Goal: Obtain resource: Download file/media

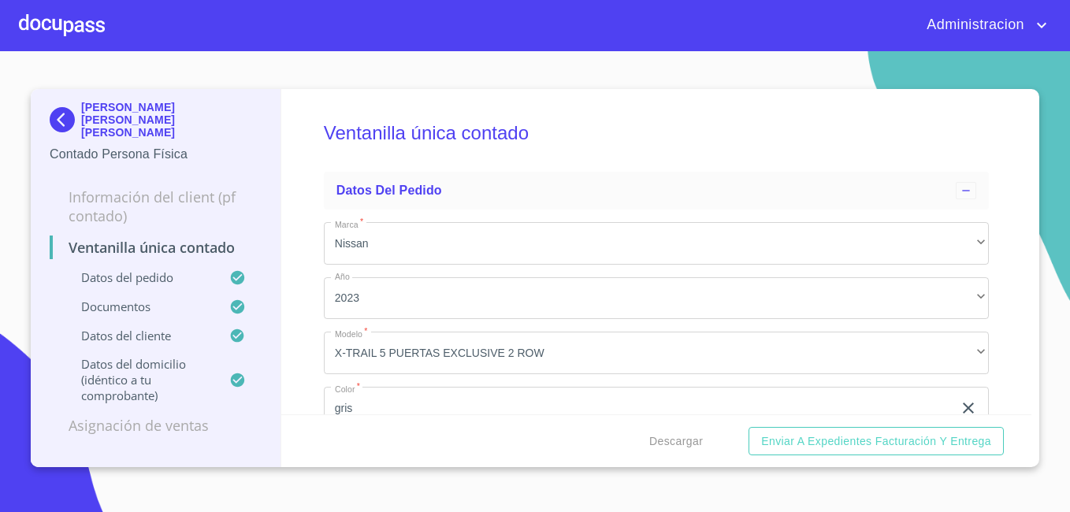
scroll to position [3260, 0]
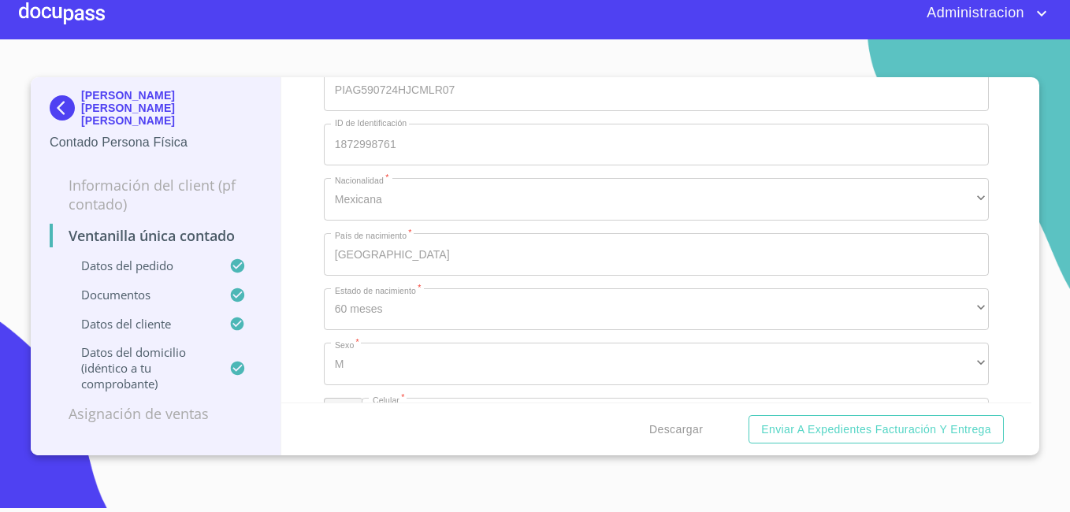
click at [109, 95] on p "[PERSON_NAME] [PERSON_NAME] [PERSON_NAME]" at bounding box center [171, 108] width 180 height 38
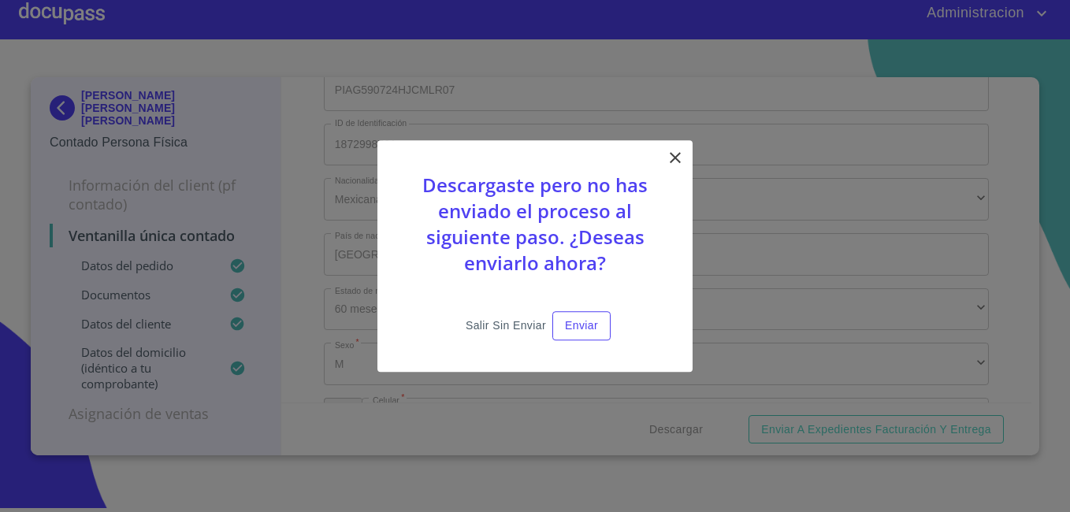
click at [504, 318] on span "Salir sin enviar" at bounding box center [506, 326] width 80 height 20
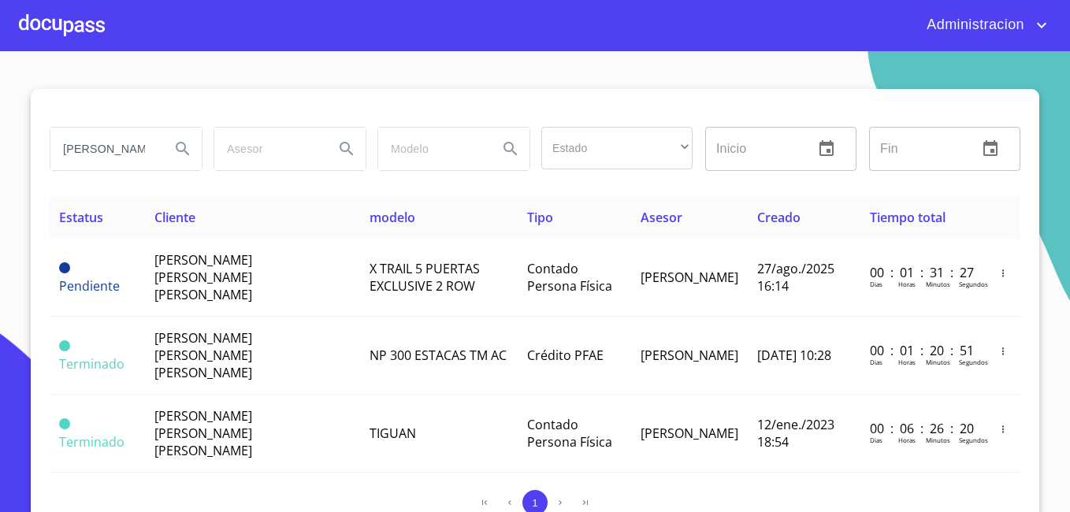
click at [136, 144] on input "[PERSON_NAME]" at bounding box center [103, 149] width 107 height 43
type input "[PERSON_NAME]"
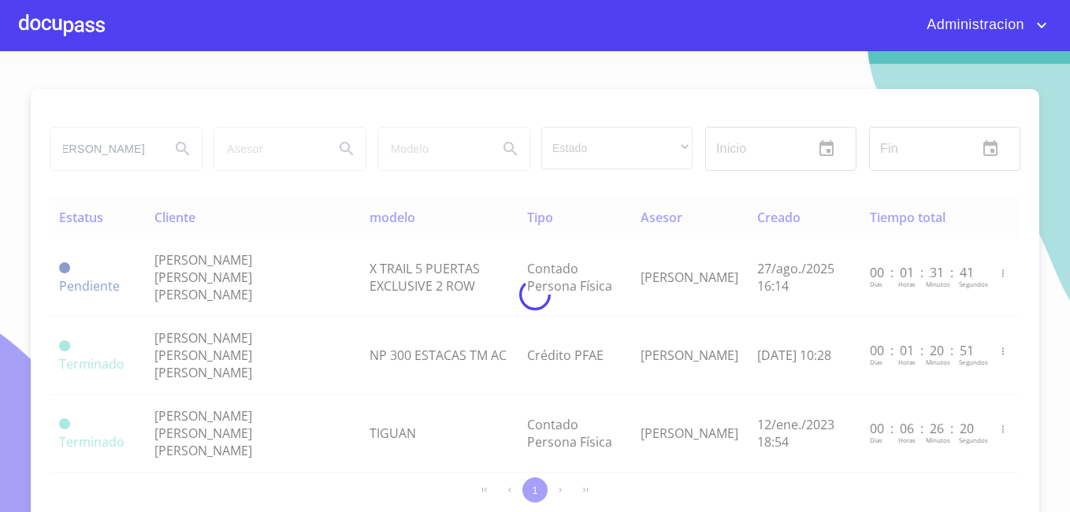
scroll to position [0, 0]
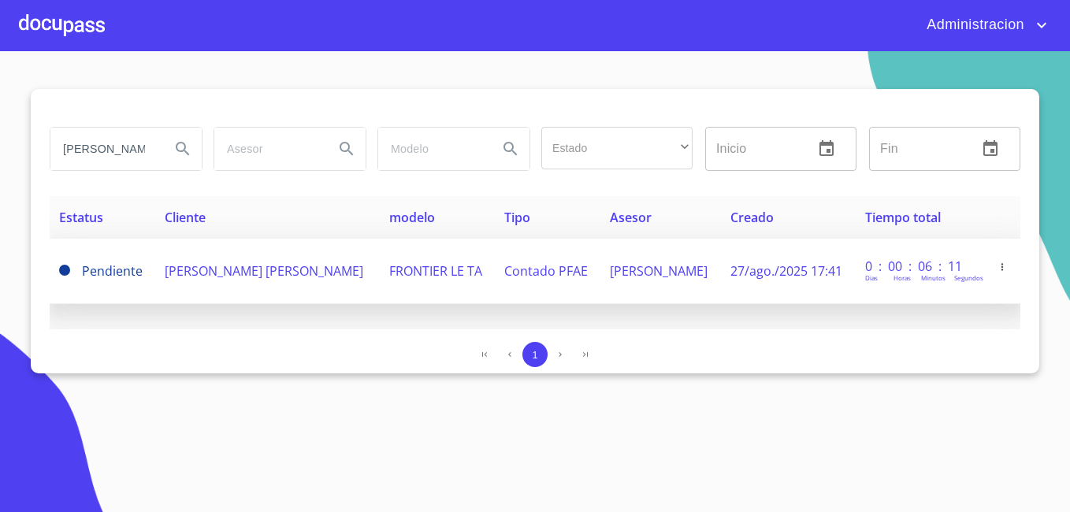
click at [266, 264] on span "[PERSON_NAME] [PERSON_NAME]" at bounding box center [264, 270] width 199 height 17
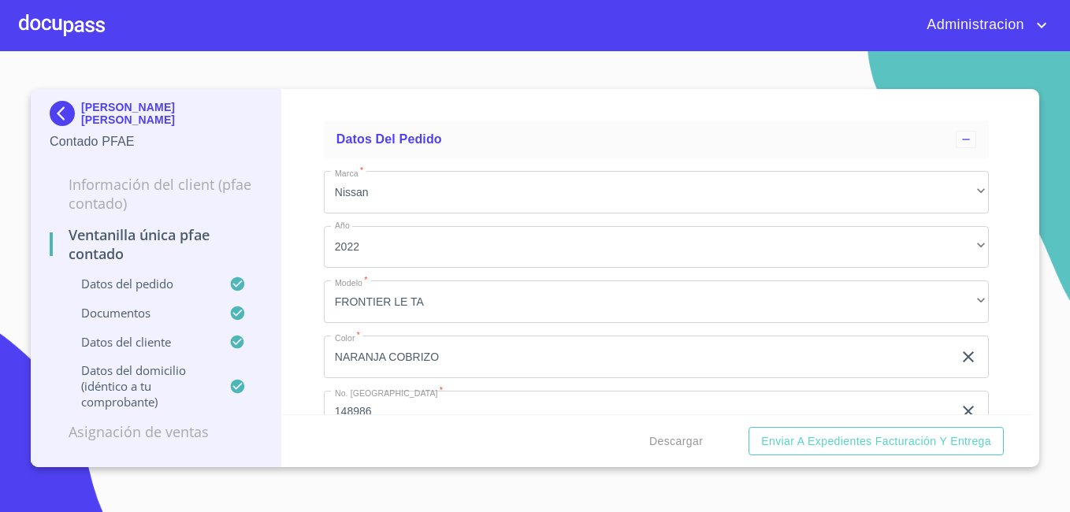
scroll to position [79, 0]
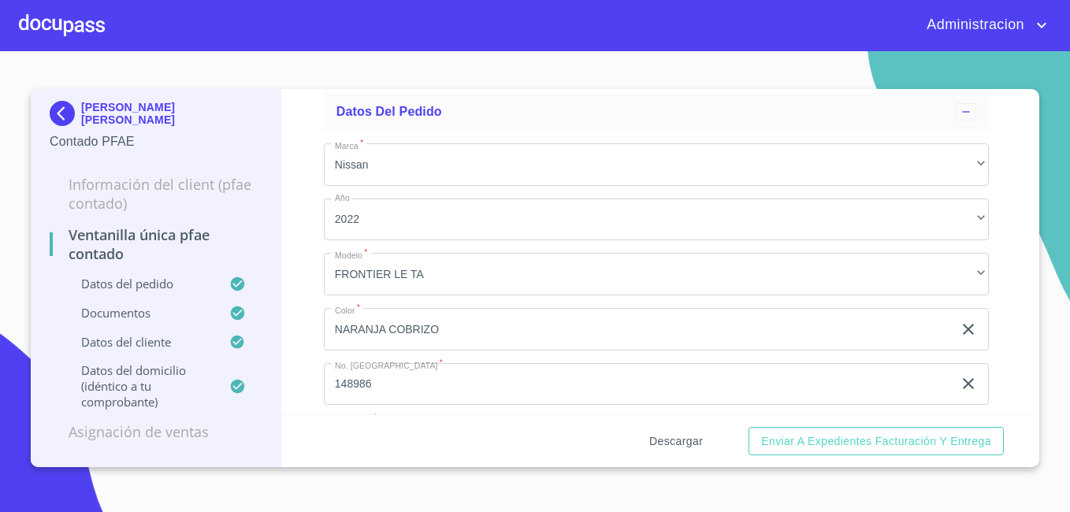
click at [678, 441] on span "Descargar" at bounding box center [676, 442] width 54 height 20
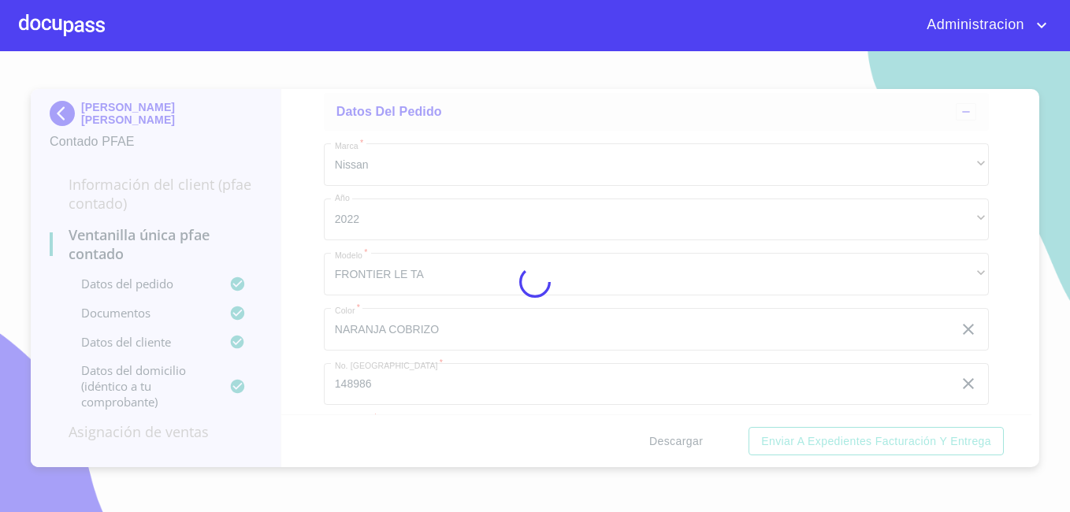
click at [678, 441] on div at bounding box center [535, 281] width 1070 height 461
click at [678, 441] on div "0%" at bounding box center [535, 281] width 1070 height 461
click at [678, 441] on div "5%" at bounding box center [535, 281] width 1070 height 461
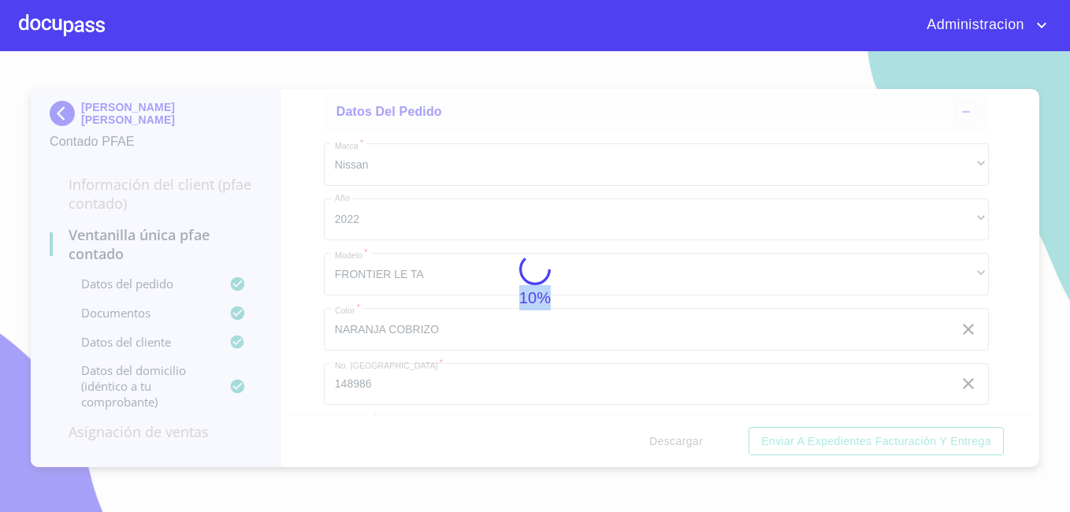
click at [678, 441] on div "10%" at bounding box center [535, 281] width 1070 height 461
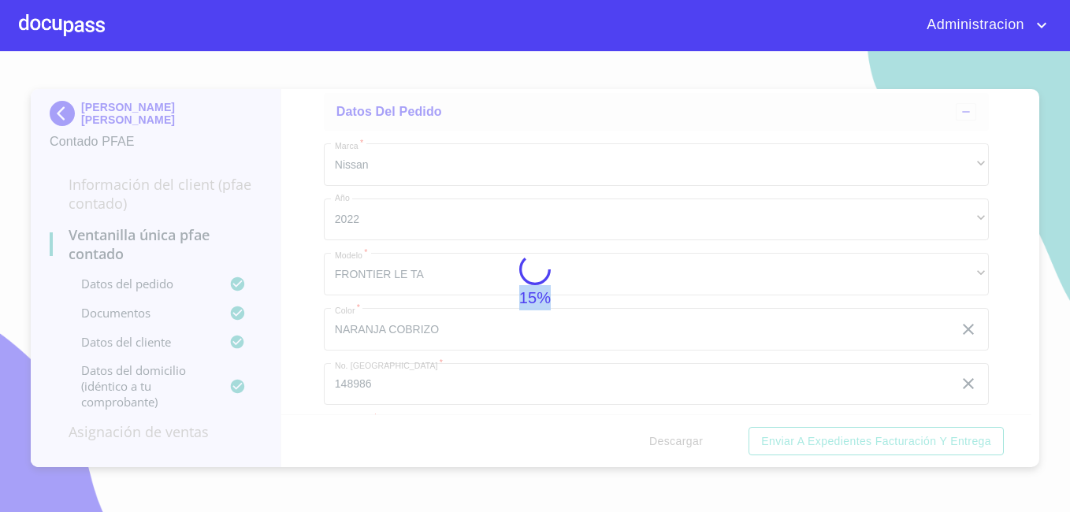
click at [678, 441] on div "15%" at bounding box center [535, 281] width 1070 height 461
click at [678, 441] on div "50%" at bounding box center [535, 281] width 1070 height 461
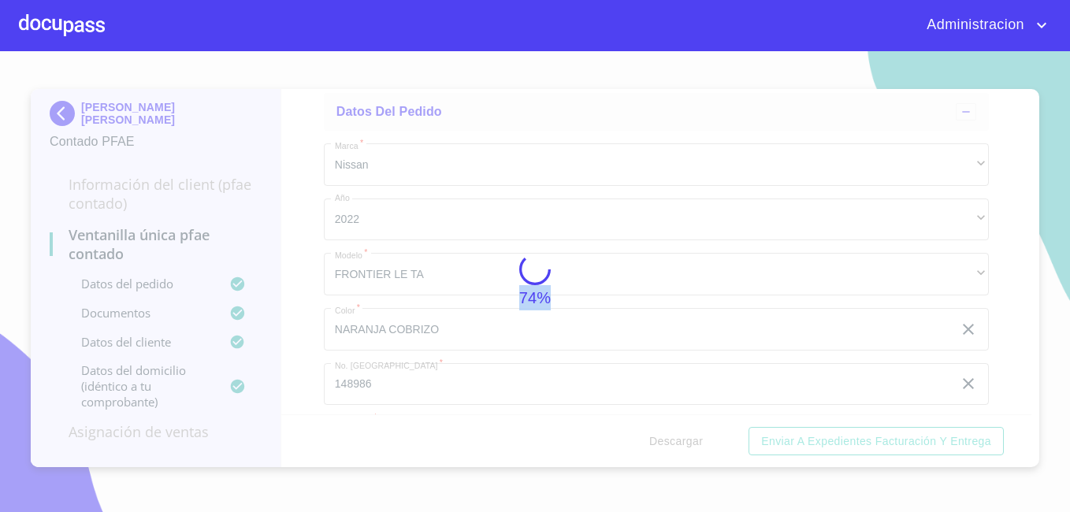
click at [678, 441] on div "74%" at bounding box center [535, 281] width 1070 height 461
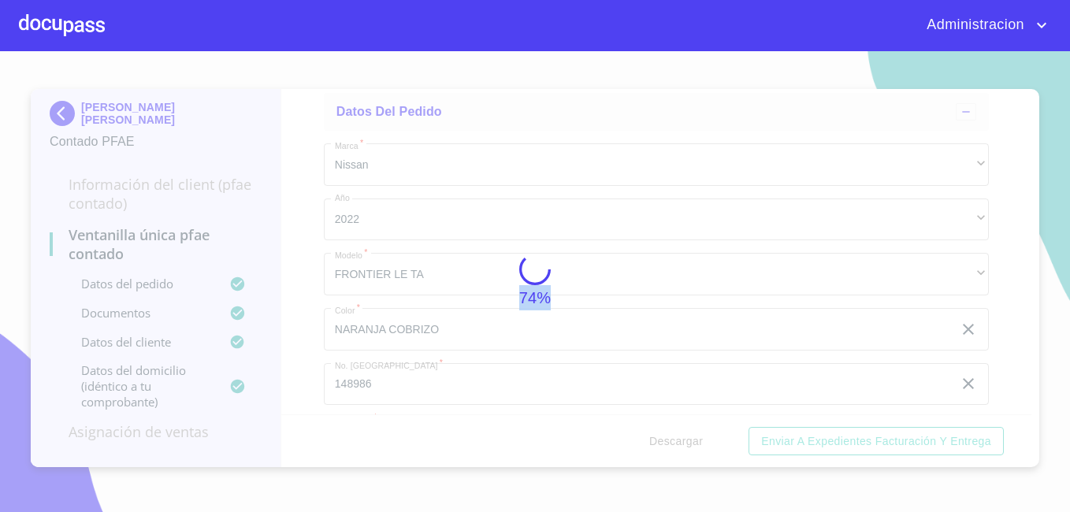
click at [678, 441] on div "74%" at bounding box center [535, 281] width 1070 height 461
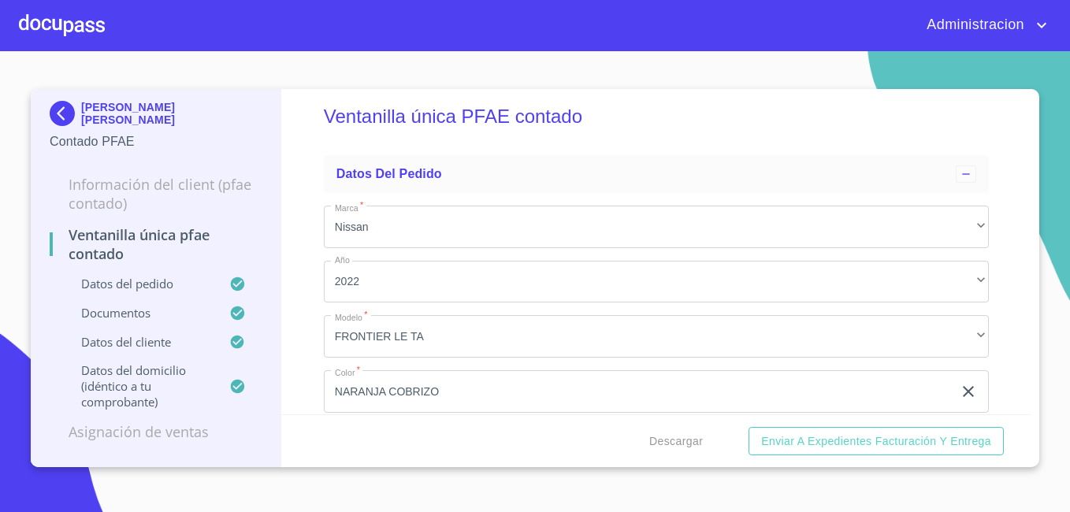
scroll to position [0, 0]
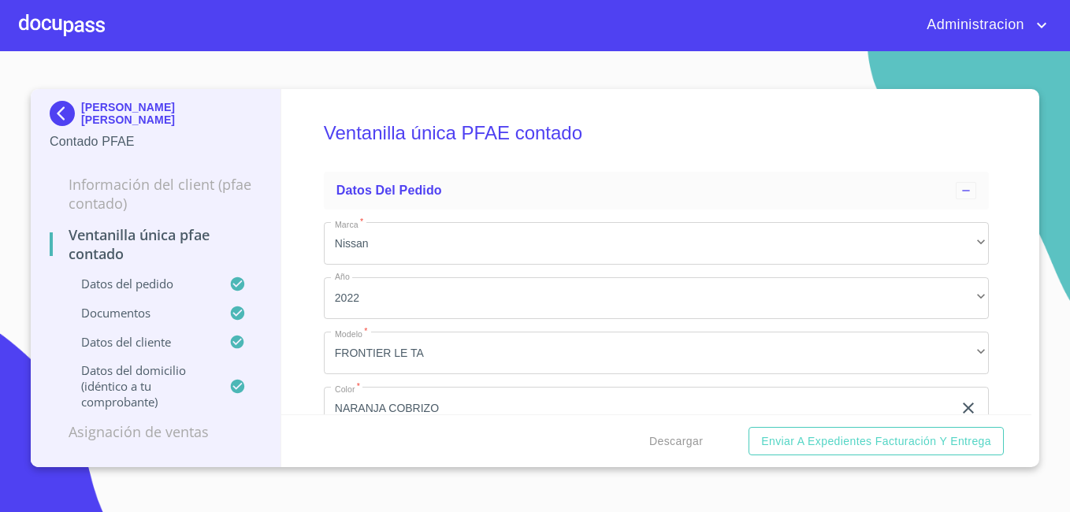
click at [104, 124] on p "[PERSON_NAME] [PERSON_NAME]" at bounding box center [171, 113] width 180 height 25
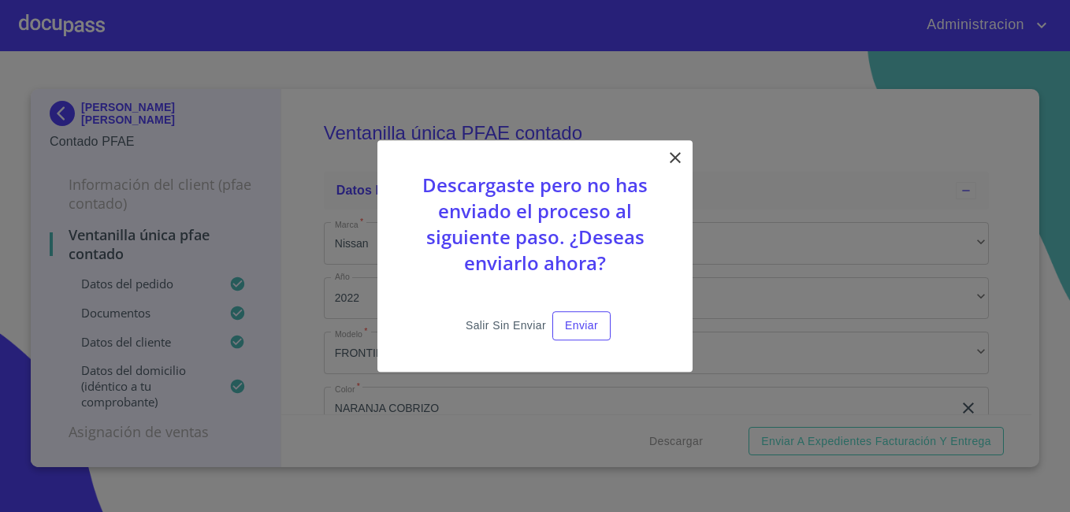
click at [501, 317] on span "Salir sin enviar" at bounding box center [506, 326] width 80 height 20
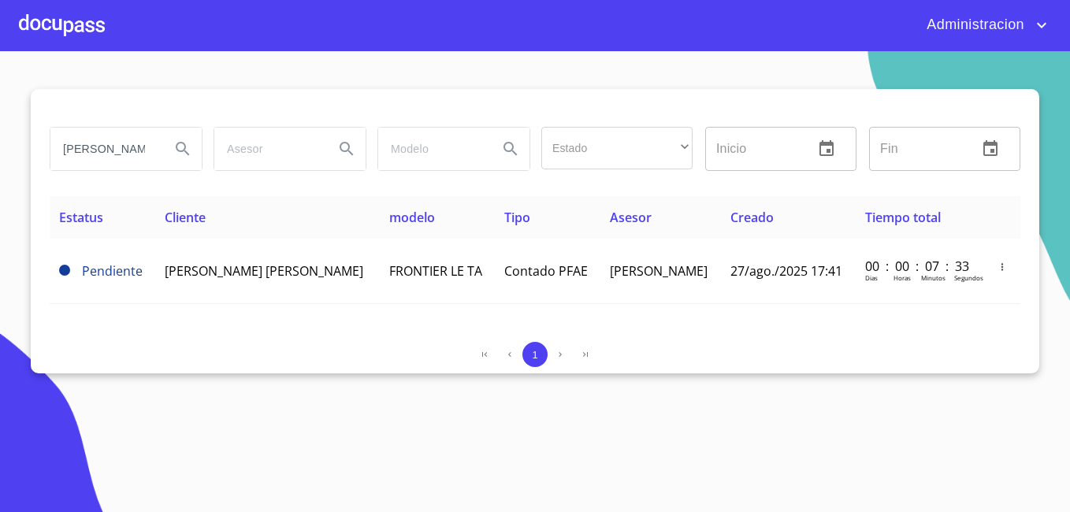
click at [147, 153] on input "[PERSON_NAME]" at bounding box center [103, 149] width 107 height 43
type input "[PERSON_NAME]"
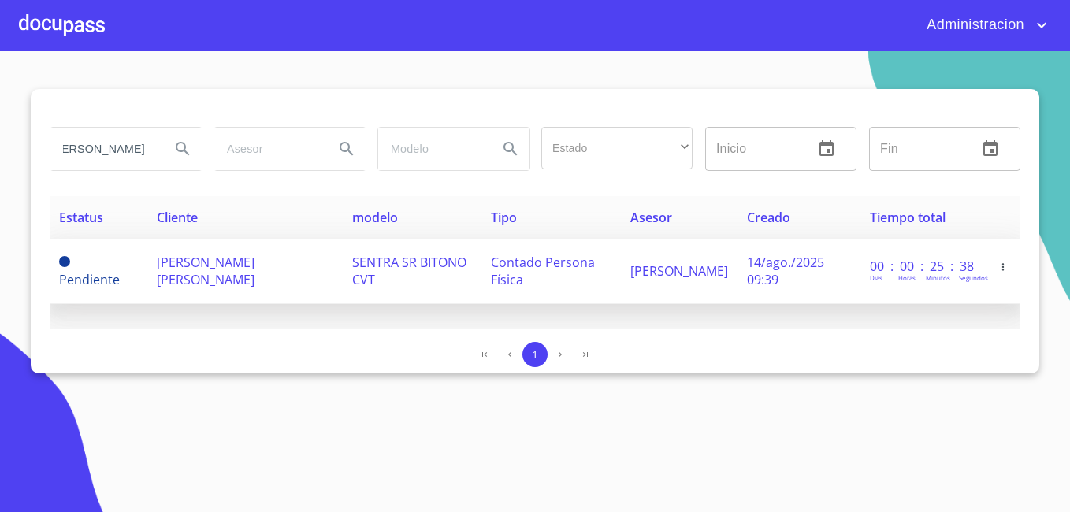
click at [288, 285] on td "[PERSON_NAME] [PERSON_NAME]" at bounding box center [244, 271] width 195 height 65
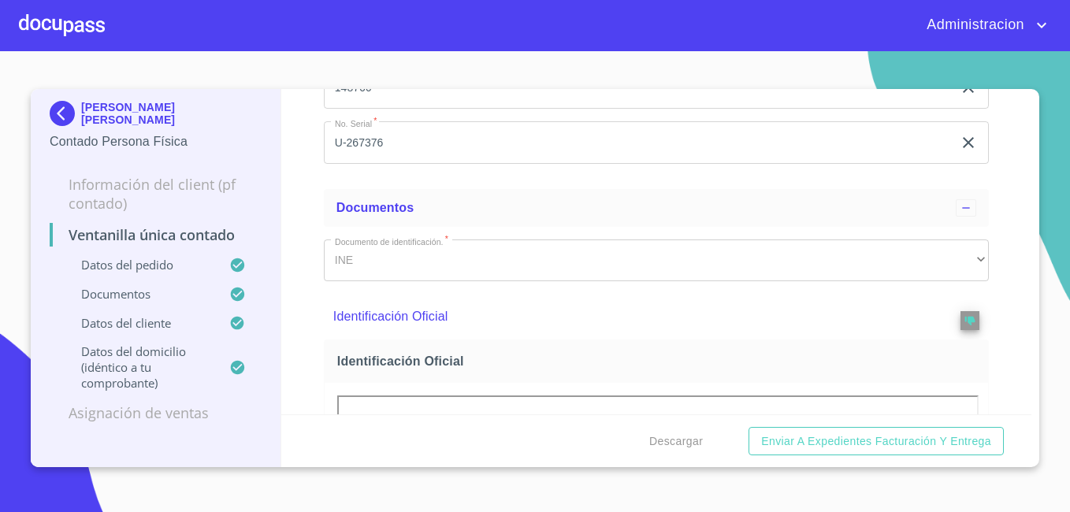
scroll to position [394, 0]
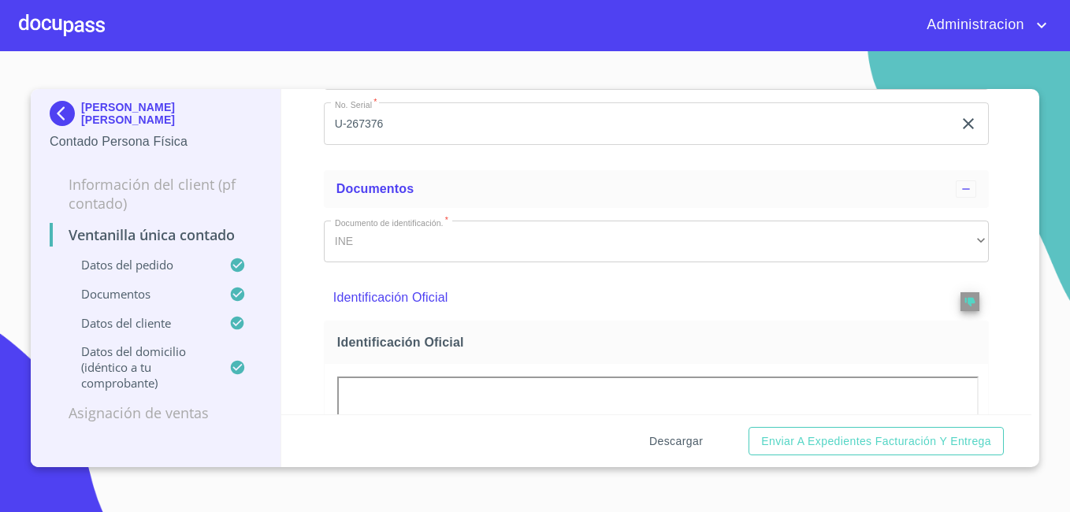
click at [673, 441] on span "Descargar" at bounding box center [676, 442] width 54 height 20
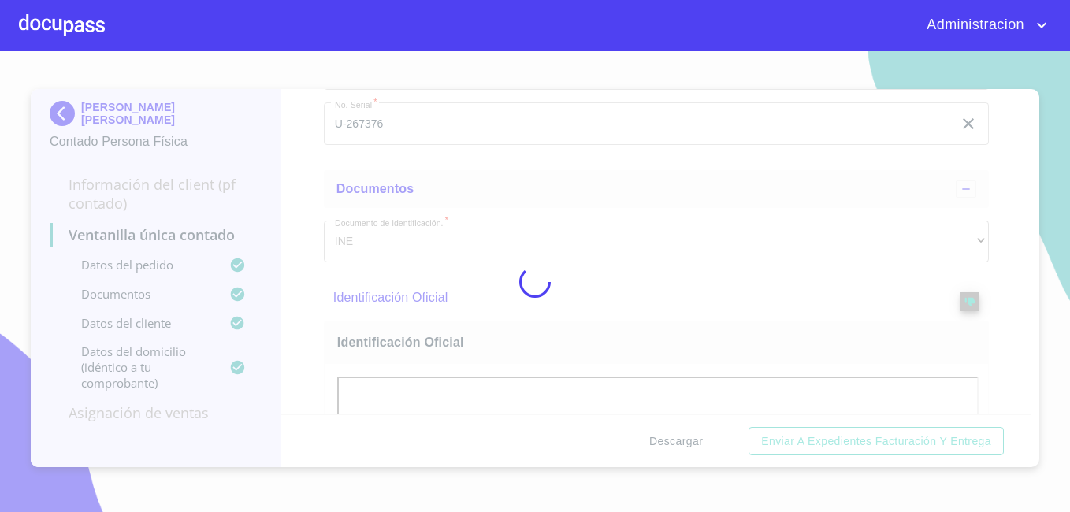
click at [673, 441] on div at bounding box center [535, 281] width 1070 height 461
click at [673, 441] on div "0%" at bounding box center [535, 281] width 1070 height 461
click at [673, 441] on div "5%" at bounding box center [535, 281] width 1070 height 461
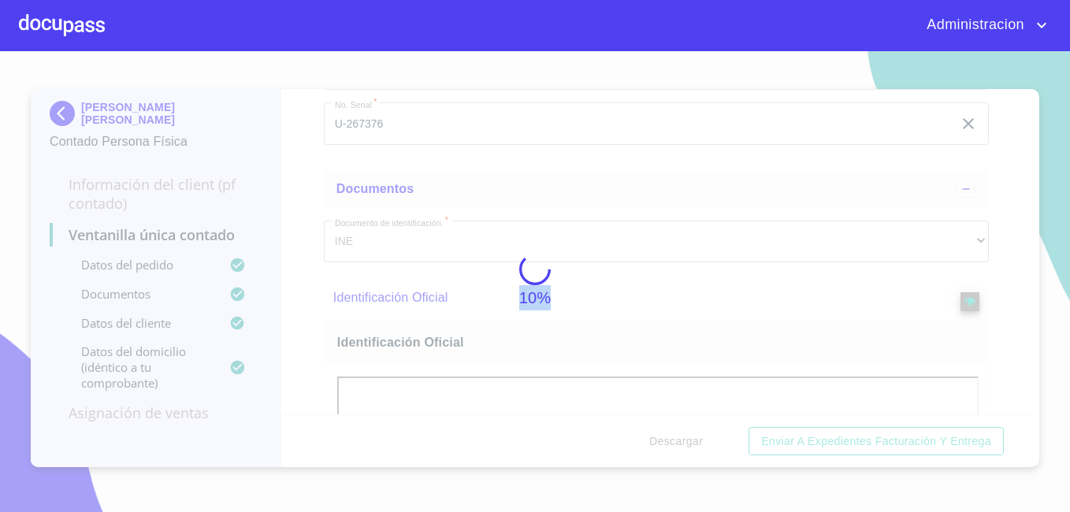
click at [673, 441] on div "10%" at bounding box center [535, 281] width 1070 height 461
click at [673, 441] on div "20%" at bounding box center [535, 281] width 1070 height 461
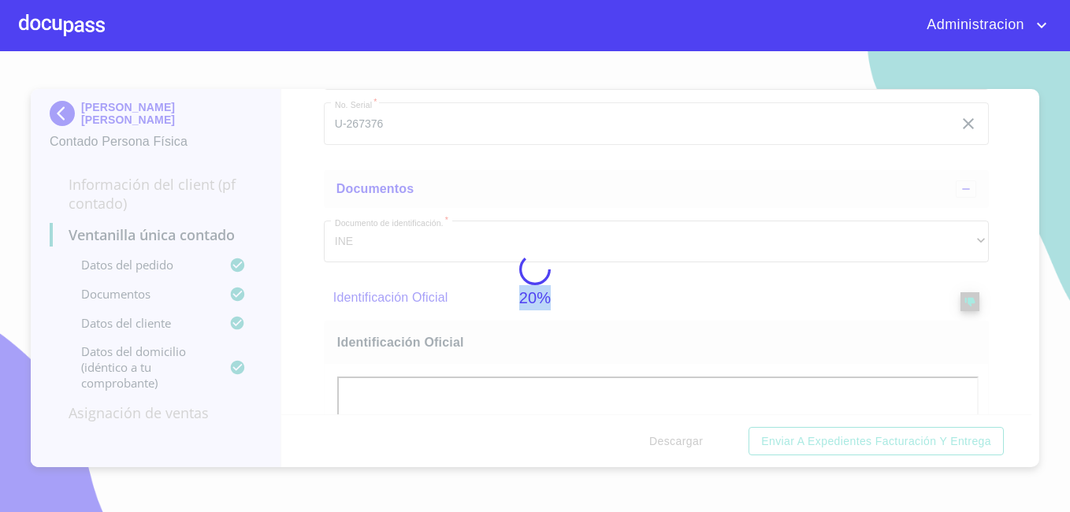
click at [673, 441] on div "20%" at bounding box center [535, 281] width 1070 height 461
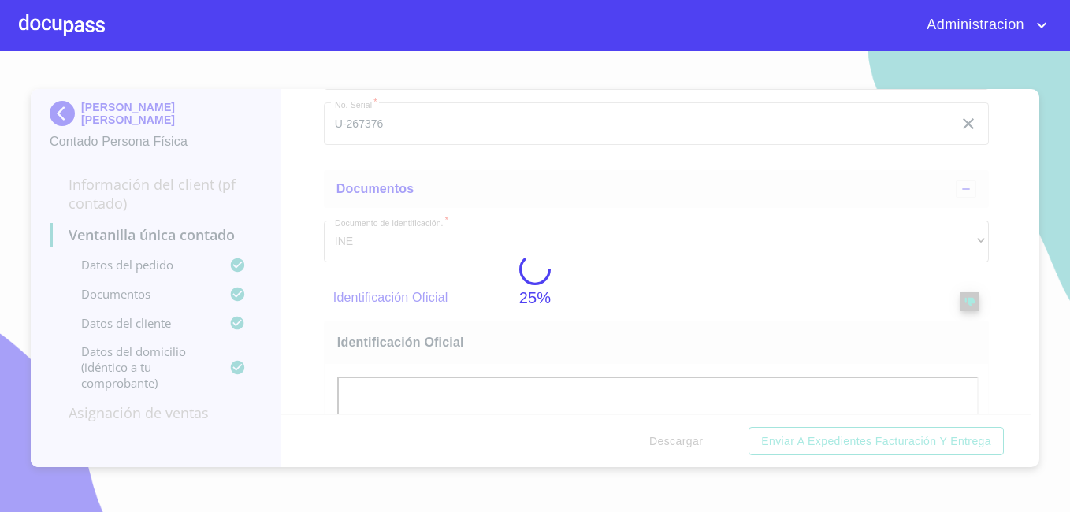
click at [673, 441] on div "25%" at bounding box center [535, 281] width 1070 height 461
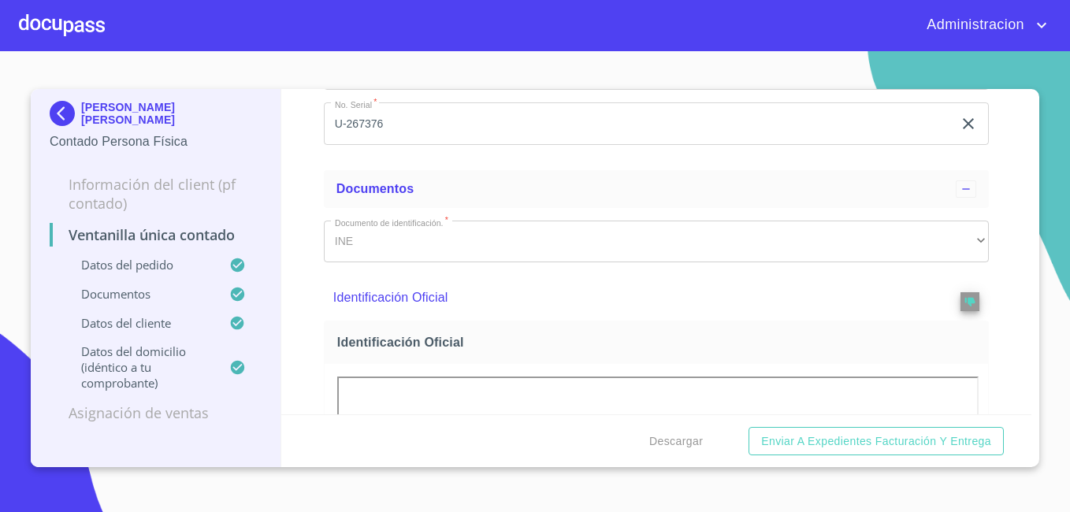
click at [19, 122] on section "[PERSON_NAME] [PERSON_NAME] Contado Persona Física Información del Client (PF c…" at bounding box center [535, 281] width 1070 height 461
click at [99, 110] on p "[PERSON_NAME] [PERSON_NAME]" at bounding box center [171, 113] width 180 height 25
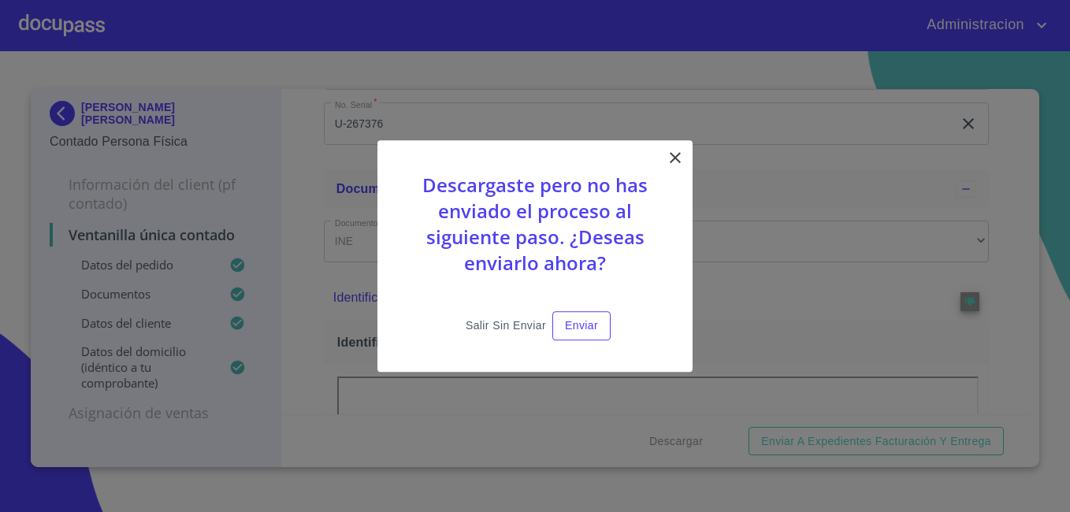
click at [496, 335] on span "Salir sin enviar" at bounding box center [506, 326] width 80 height 20
